Goal: Information Seeking & Learning: Find specific fact

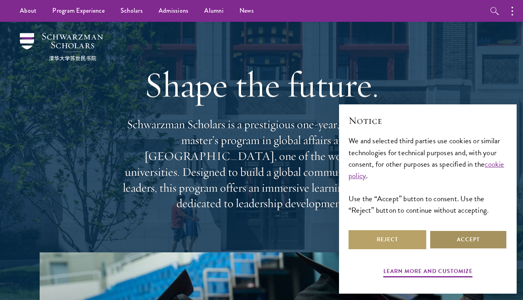
click at [450, 236] on button "Accept" at bounding box center [469, 239] width 78 height 19
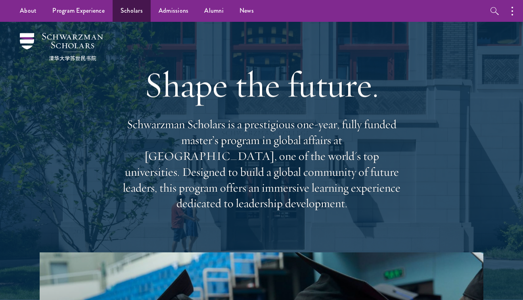
click at [127, 12] on link "Scholars" at bounding box center [132, 11] width 38 height 22
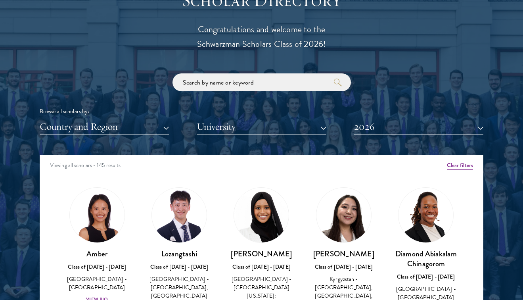
scroll to position [886, 0]
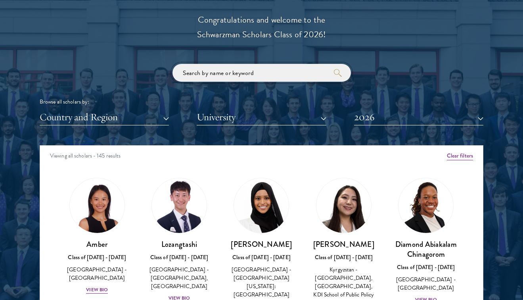
click at [232, 70] on input "search" at bounding box center [262, 73] width 179 height 18
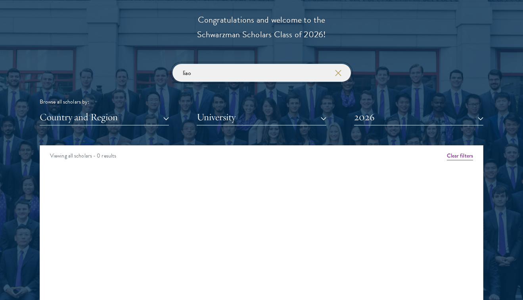
type input "liao"
click at [380, 111] on button "2026" at bounding box center [418, 117] width 129 height 16
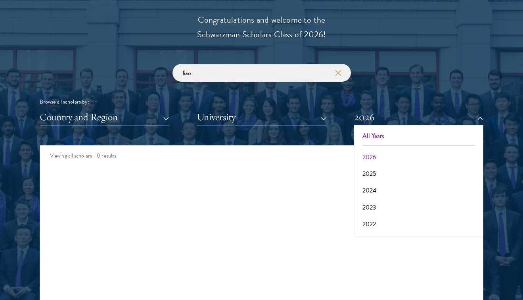
click at [368, 128] on button "All Years" at bounding box center [419, 136] width 125 height 17
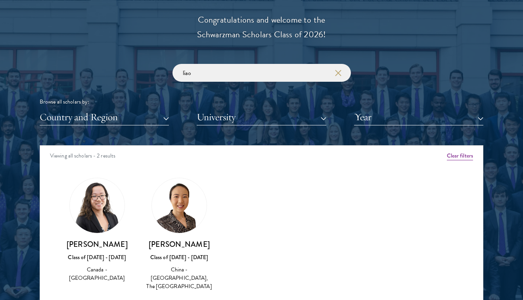
click at [102, 259] on div "Class of [DATE] - [DATE]" at bounding box center [97, 257] width 66 height 8
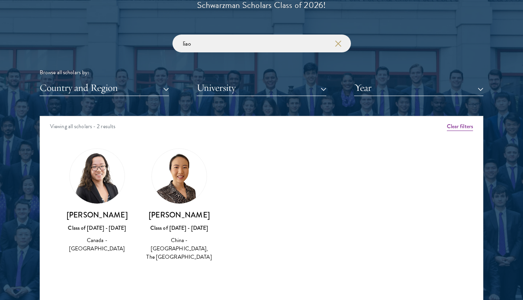
scroll to position [915, 0]
